Goal: Information Seeking & Learning: Learn about a topic

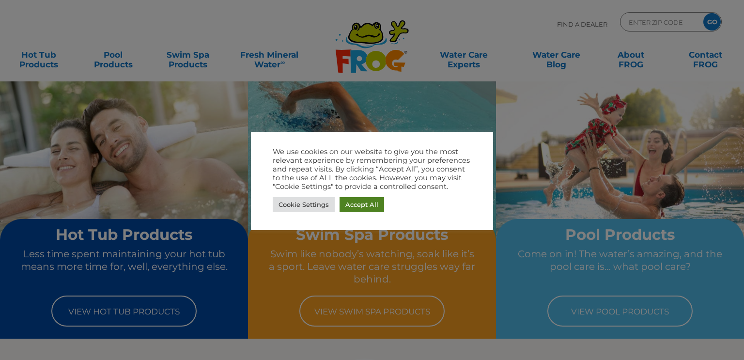
click at [353, 212] on link "Accept All" at bounding box center [362, 204] width 45 height 15
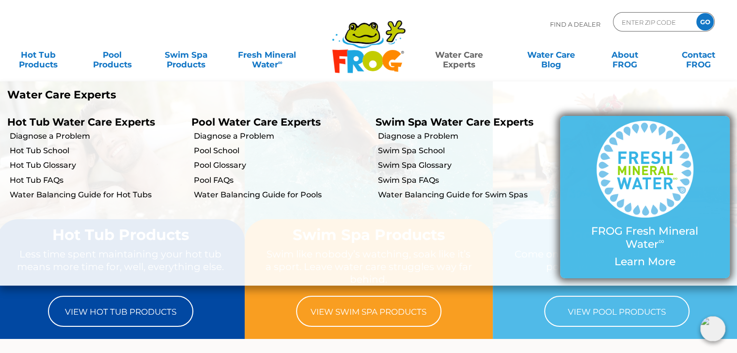
click at [659, 206] on img at bounding box center [645, 169] width 97 height 97
click at [648, 233] on p "FROG Fresh Mineral Water ∞" at bounding box center [645, 238] width 131 height 26
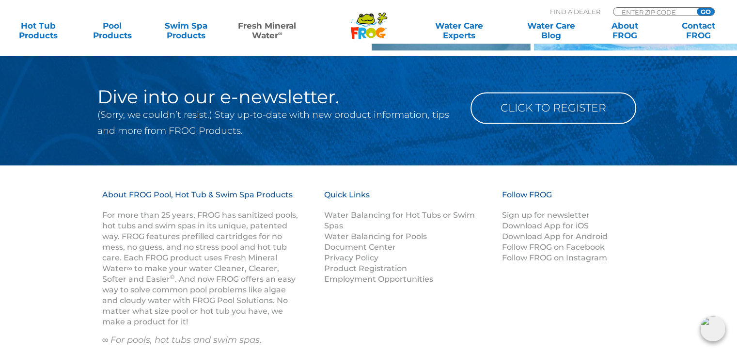
scroll to position [1478, 0]
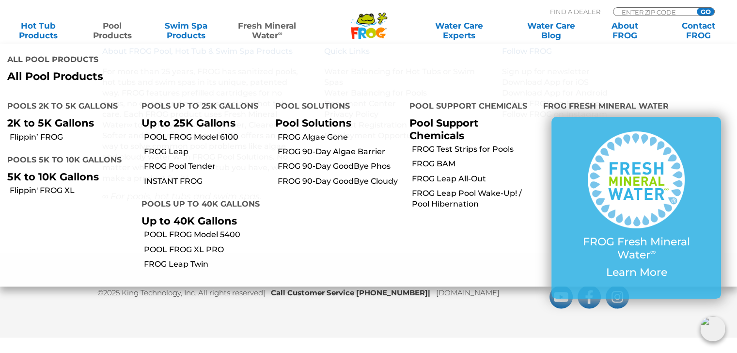
click at [104, 27] on link "Pool Products" at bounding box center [111, 30] width 57 height 19
click at [187, 229] on link "POOL FROG Model 5400" at bounding box center [206, 234] width 125 height 11
click at [239, 229] on link "POOL FROG Model 5400" at bounding box center [206, 234] width 125 height 11
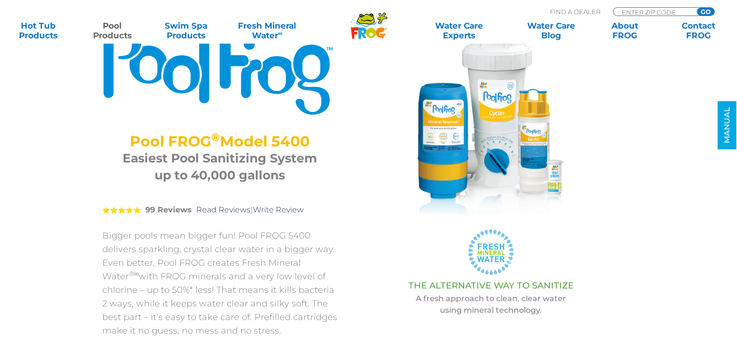
scroll to position [90, 0]
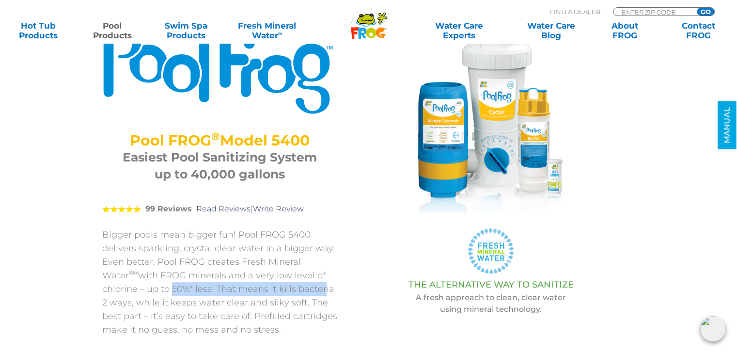
drag, startPoint x: 125, startPoint y: 288, endPoint x: 278, endPoint y: 296, distance: 153.3
click at [278, 296] on p "Bigger pools mean bigger fun! Pool FROG 5400 delivers sparkling, crystal clear …" at bounding box center [219, 282] width 235 height 109
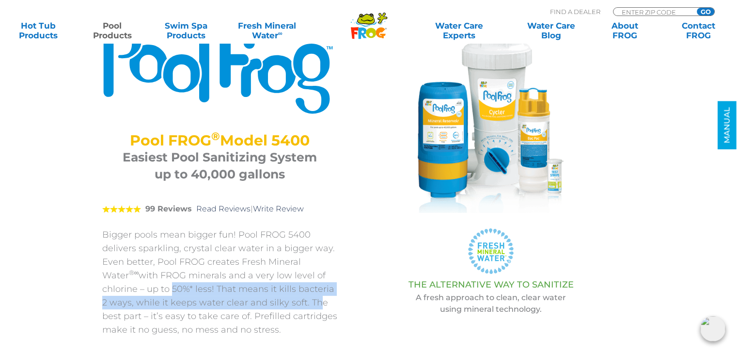
click at [278, 296] on p "Bigger pools mean bigger fun! Pool FROG 5400 delivers sparkling, crystal clear …" at bounding box center [219, 282] width 235 height 109
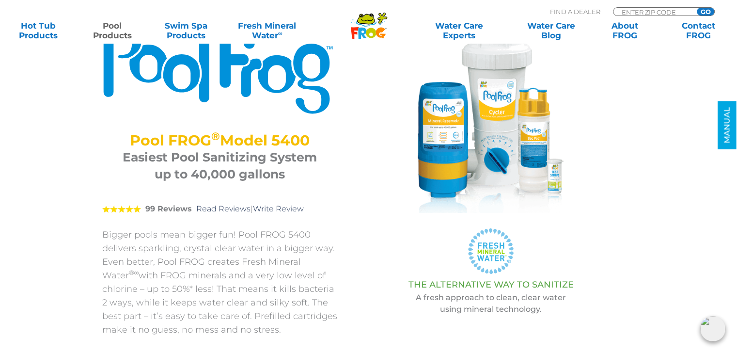
click at [162, 299] on p "Bigger pools mean bigger fun! Pool FROG 5400 delivers sparkling, crystal clear …" at bounding box center [219, 282] width 235 height 109
click at [310, 302] on p "Bigger pools mean bigger fun! Pool FROG 5400 delivers sparkling, crystal clear …" at bounding box center [219, 282] width 235 height 109
click at [218, 312] on p "Bigger pools mean bigger fun! Pool FROG 5400 delivers sparkling, crystal clear …" at bounding box center [219, 282] width 235 height 109
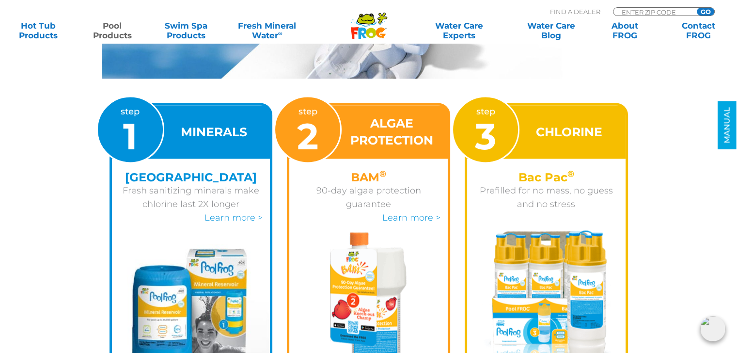
scroll to position [1443, 0]
